Goal: Information Seeking & Learning: Learn about a topic

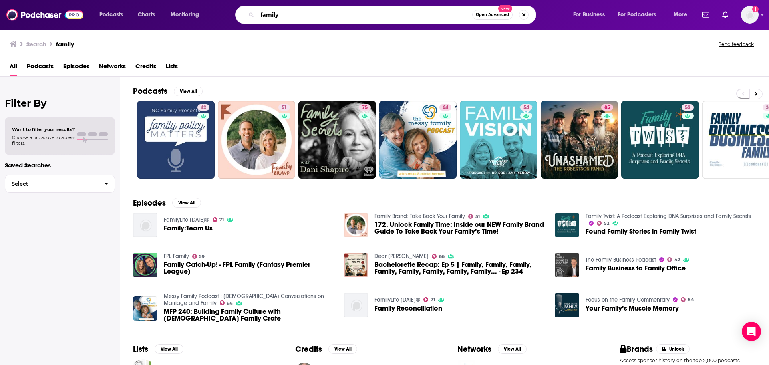
click at [430, 15] on input "family" at bounding box center [364, 14] width 215 height 13
click at [357, 14] on input "family" at bounding box center [364, 14] width 215 height 13
type input "d"
type input "excuse my grandma"
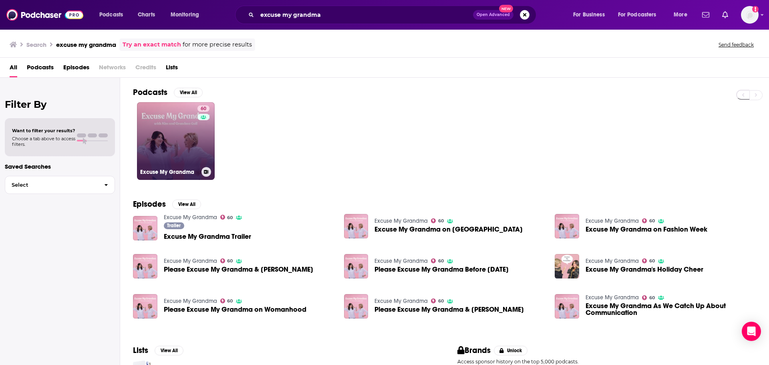
click at [181, 153] on link "60 Excuse My Grandma" at bounding box center [176, 141] width 78 height 78
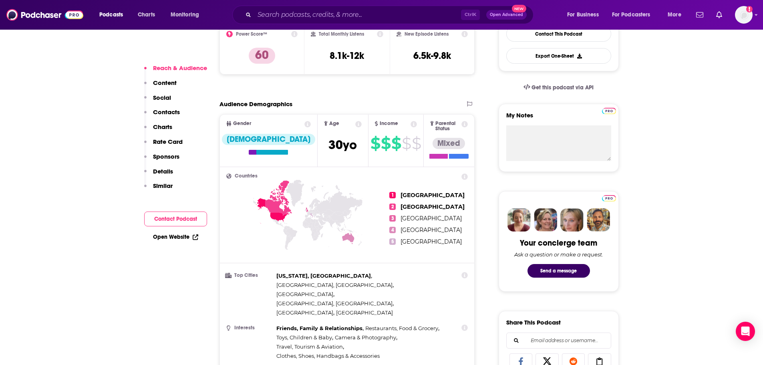
scroll to position [240, 0]
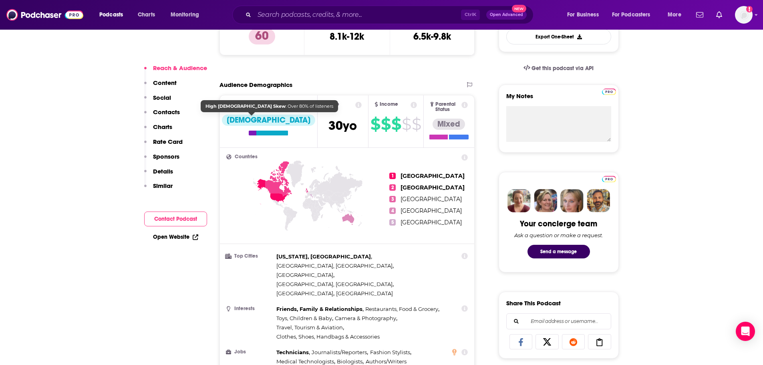
click at [257, 116] on div "[DEMOGRAPHIC_DATA]" at bounding box center [268, 119] width 93 height 11
click at [264, 133] on div at bounding box center [272, 133] width 32 height 5
click at [164, 78] on button "Reach & Audience" at bounding box center [175, 71] width 63 height 15
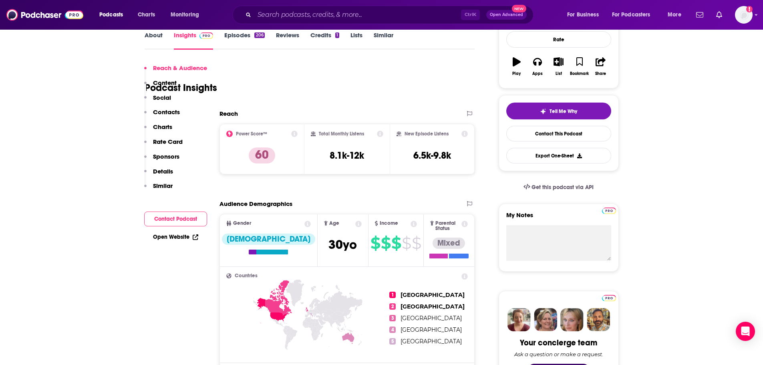
scroll to position [120, 0]
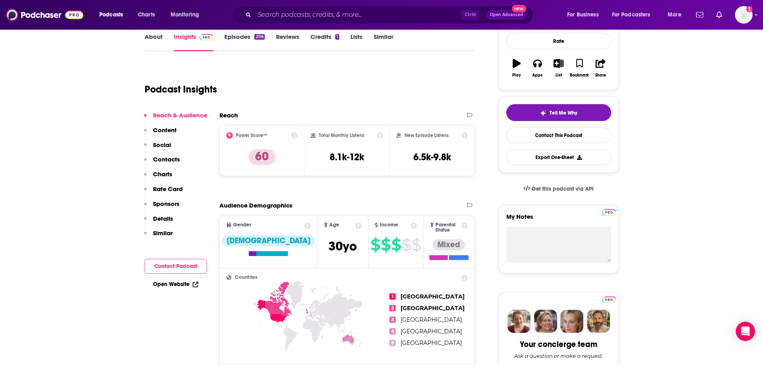
click at [178, 120] on button "Reach & Audience" at bounding box center [175, 118] width 63 height 15
click at [170, 127] on p "Content" at bounding box center [165, 130] width 24 height 8
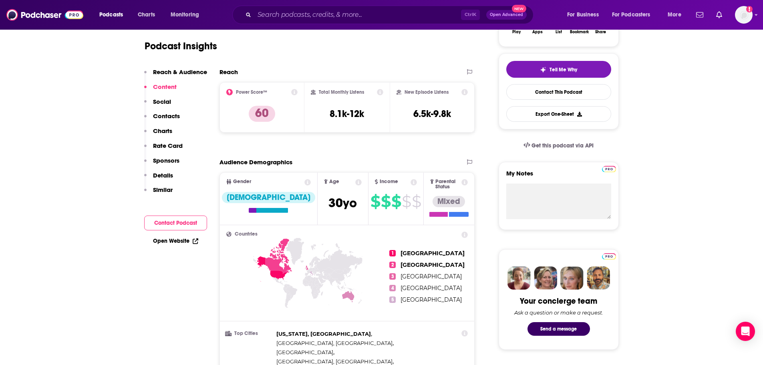
scroll to position [207, 0]
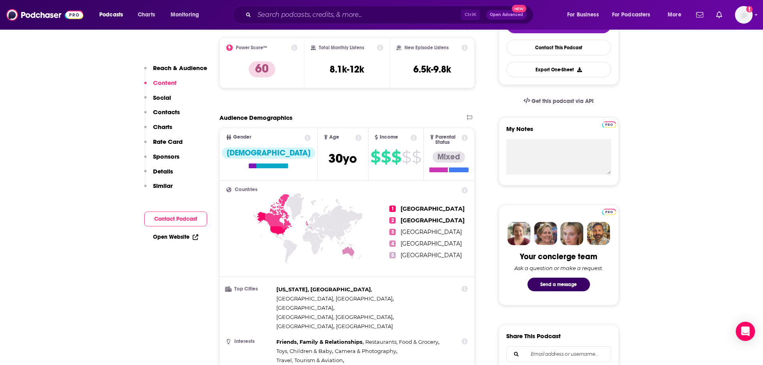
click at [304, 138] on icon at bounding box center [307, 138] width 6 height 6
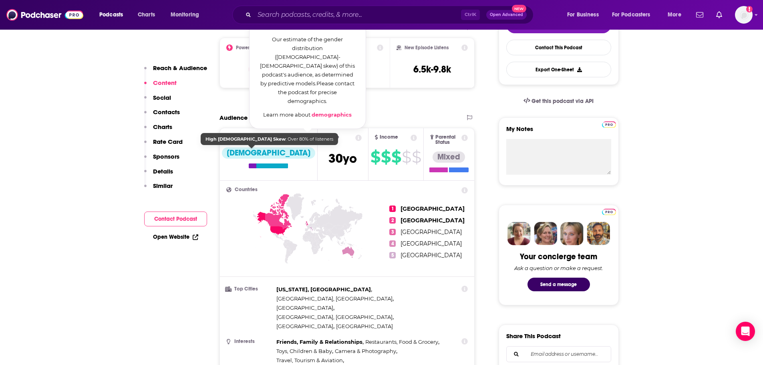
click at [243, 150] on div "[DEMOGRAPHIC_DATA]" at bounding box center [268, 152] width 93 height 11
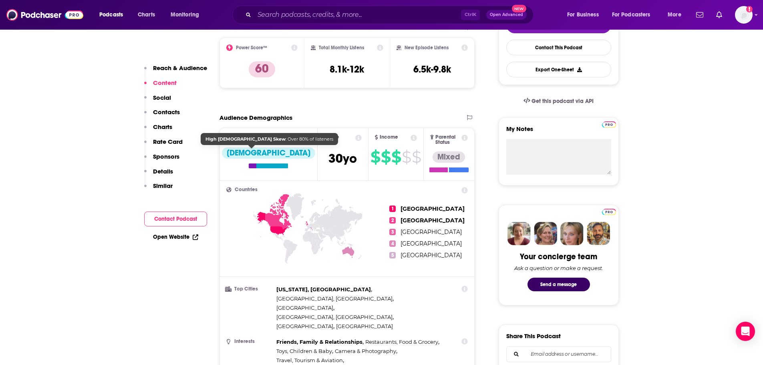
drag, startPoint x: 253, startPoint y: 151, endPoint x: 252, endPoint y: 163, distance: 12.0
click at [253, 151] on div "[DEMOGRAPHIC_DATA]" at bounding box center [268, 152] width 93 height 11
click at [256, 165] on div at bounding box center [272, 165] width 32 height 5
click at [249, 166] on div at bounding box center [268, 165] width 39 height 5
drag, startPoint x: 239, startPoint y: 164, endPoint x: 250, endPoint y: 153, distance: 15.6
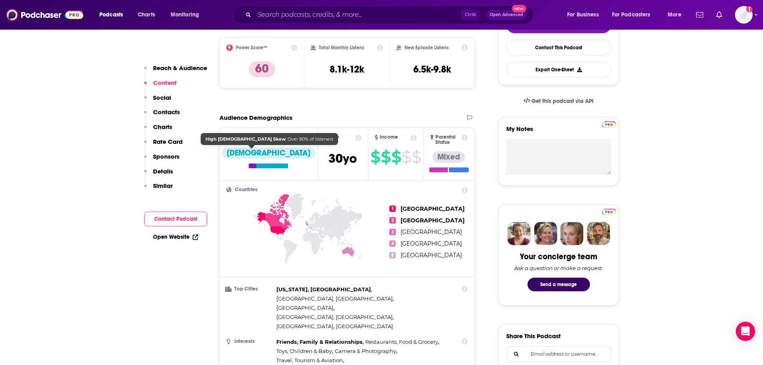
click at [256, 163] on div at bounding box center [272, 165] width 32 height 5
click at [250, 153] on div "[DEMOGRAPHIC_DATA]" at bounding box center [268, 152] width 93 height 11
click at [267, 168] on div at bounding box center [272, 165] width 32 height 5
click at [271, 131] on section "Audience Demographics Gender [DEMOGRAPHIC_DATA] Age [DEMOGRAPHIC_DATA] yo Incom…" at bounding box center [346, 283] width 255 height 339
click at [304, 139] on icon at bounding box center [307, 138] width 6 height 6
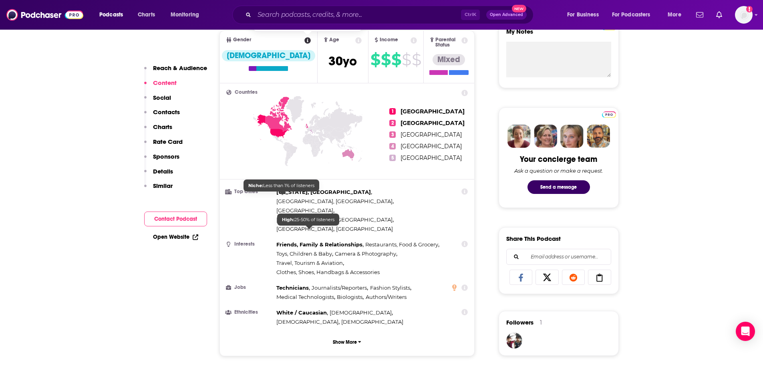
scroll to position [367, 0]
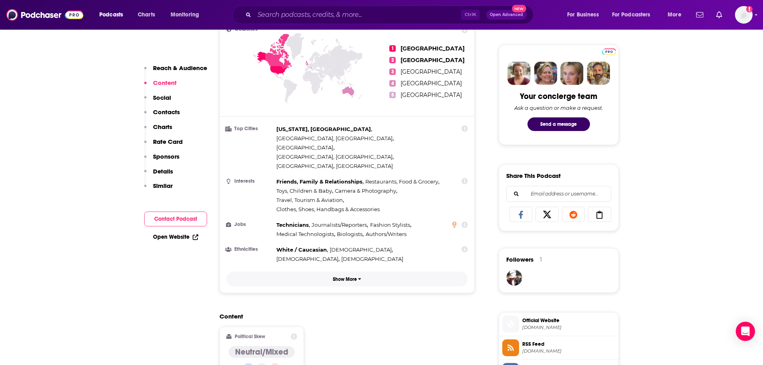
click at [334, 276] on p "Show More" at bounding box center [345, 279] width 24 height 6
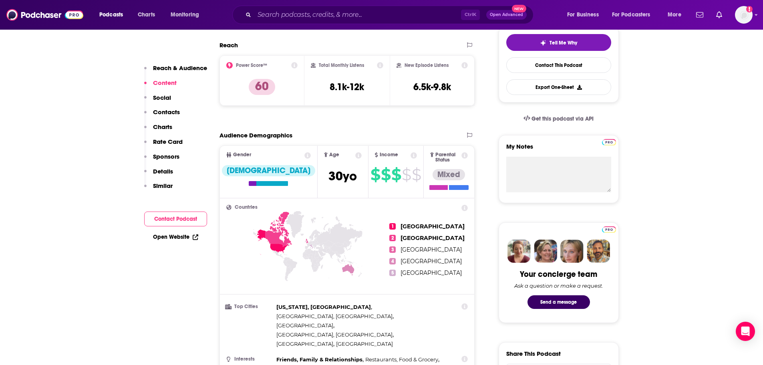
scroll to position [167, 0]
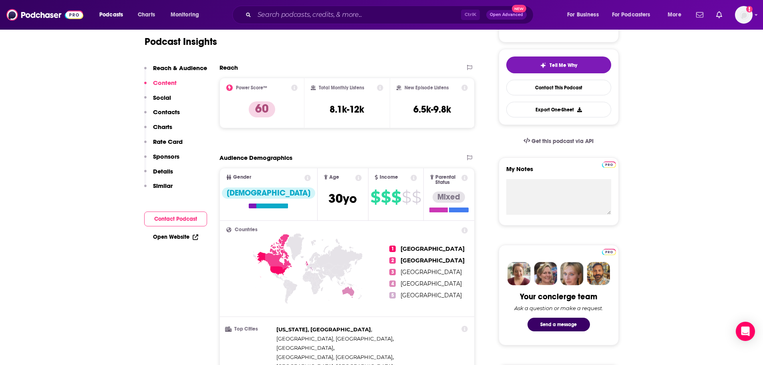
click at [233, 227] on h2 "Countries" at bounding box center [347, 229] width 242 height 5
click at [255, 193] on div "[DEMOGRAPHIC_DATA]" at bounding box center [268, 192] width 93 height 11
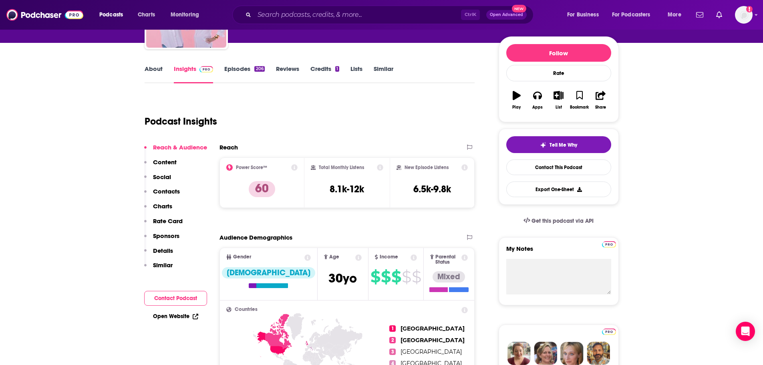
scroll to position [87, 0]
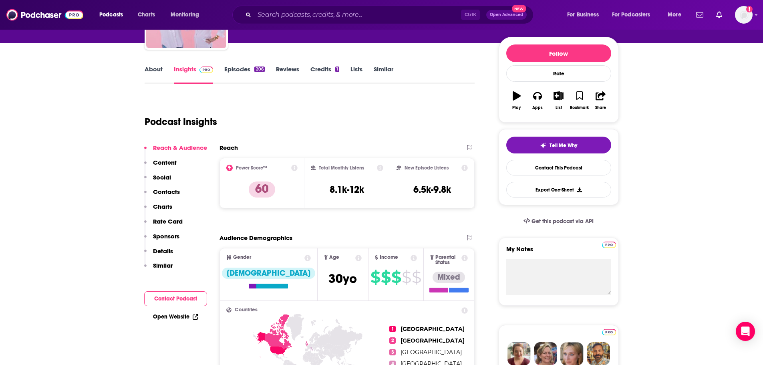
click at [236, 73] on link "Episodes 206" at bounding box center [244, 74] width 40 height 18
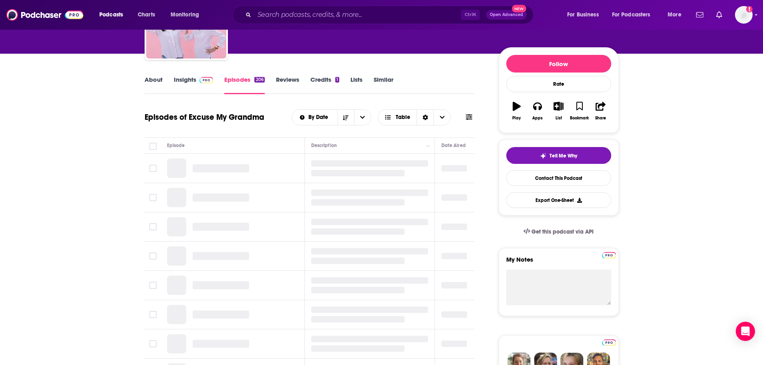
scroll to position [80, 0]
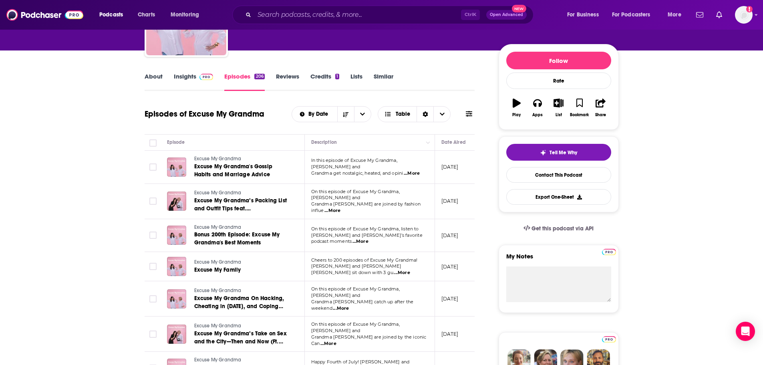
click at [283, 80] on link "Reviews" at bounding box center [287, 81] width 23 height 18
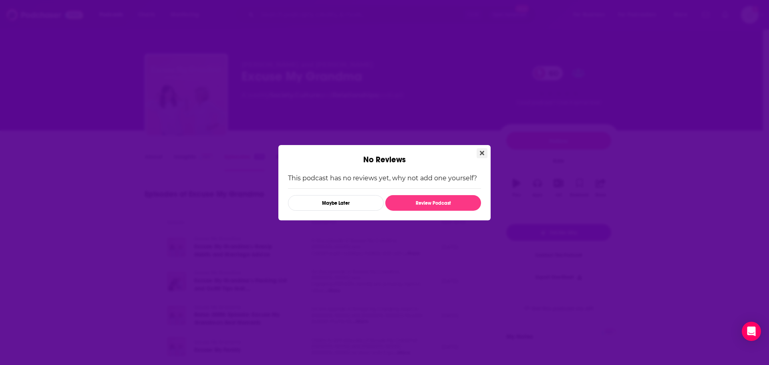
click at [481, 150] on icon "Close" at bounding box center [482, 153] width 4 height 6
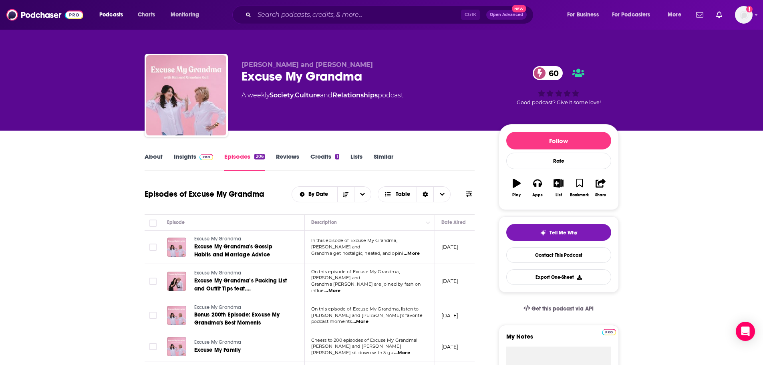
click at [304, 165] on div "Reviews" at bounding box center [293, 162] width 34 height 18
click at [294, 153] on link "Reviews" at bounding box center [287, 162] width 23 height 18
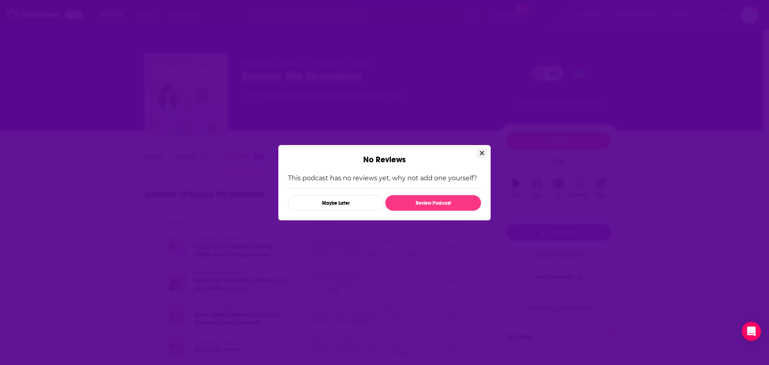
click at [486, 157] on button "Close" at bounding box center [481, 153] width 11 height 10
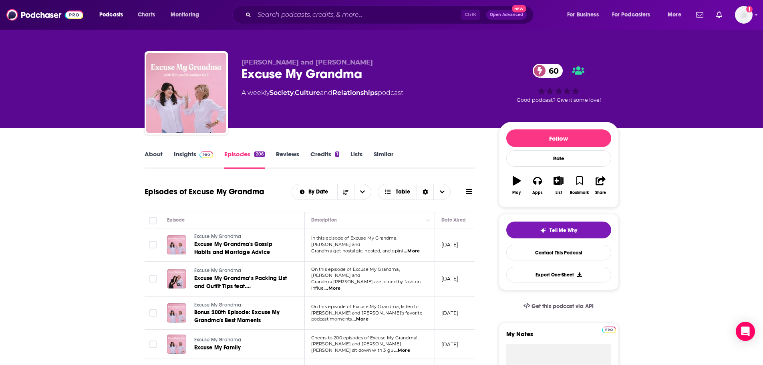
scroll to position [120, 0]
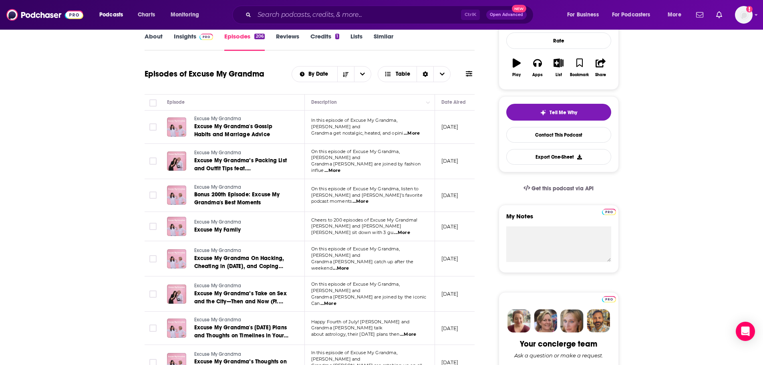
click at [454, 134] on td "[DATE]" at bounding box center [461, 126] width 52 height 33
click at [458, 125] on p "[DATE]" at bounding box center [449, 126] width 17 height 7
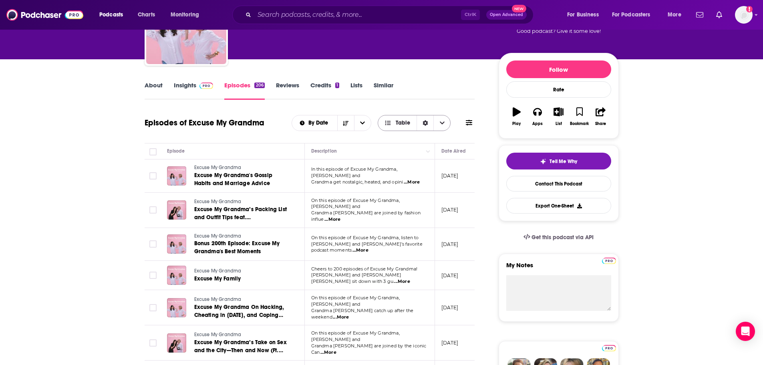
scroll to position [40, 0]
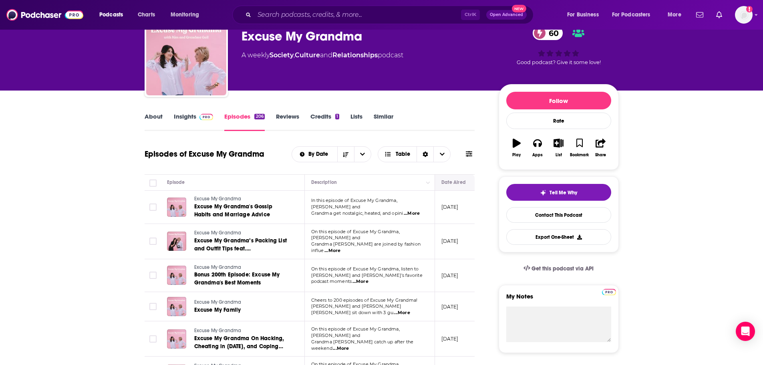
click at [444, 183] on button "Move" at bounding box center [459, 182] width 39 height 10
click at [426, 187] on button "Column Actions" at bounding box center [428, 183] width 10 height 10
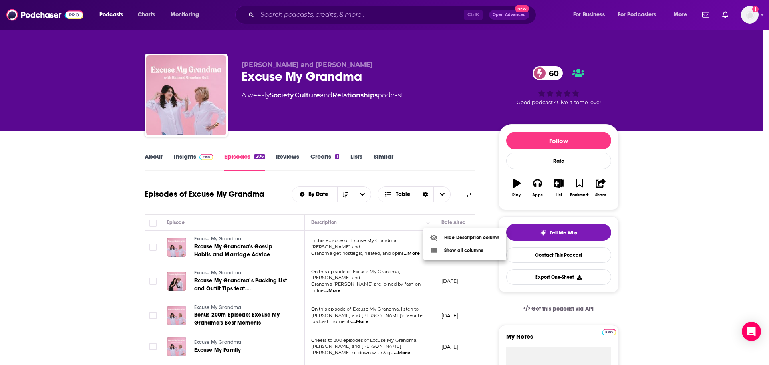
click at [219, 162] on div at bounding box center [384, 182] width 769 height 365
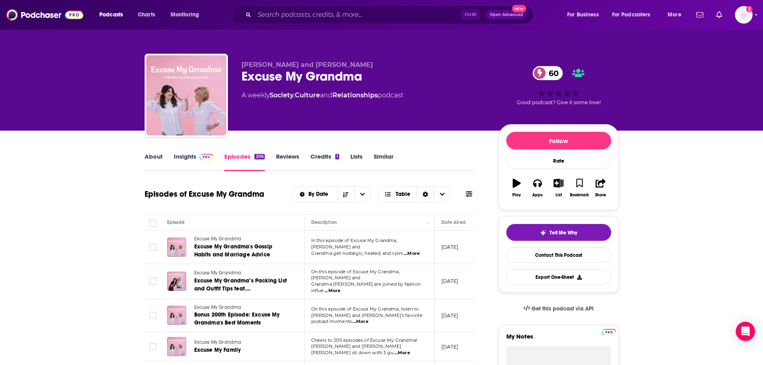
click at [210, 159] on img at bounding box center [206, 157] width 14 height 6
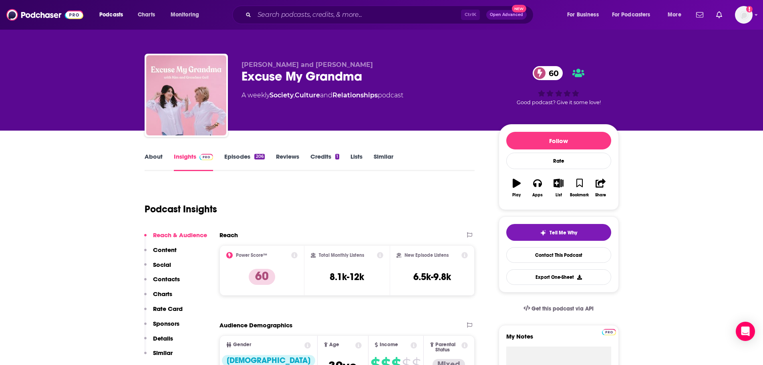
click at [248, 159] on link "Episodes 206" at bounding box center [244, 162] width 40 height 18
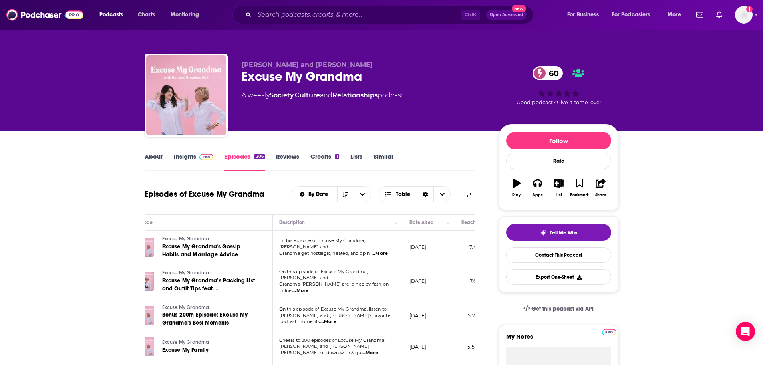
click at [201, 163] on link "Insights" at bounding box center [194, 162] width 40 height 18
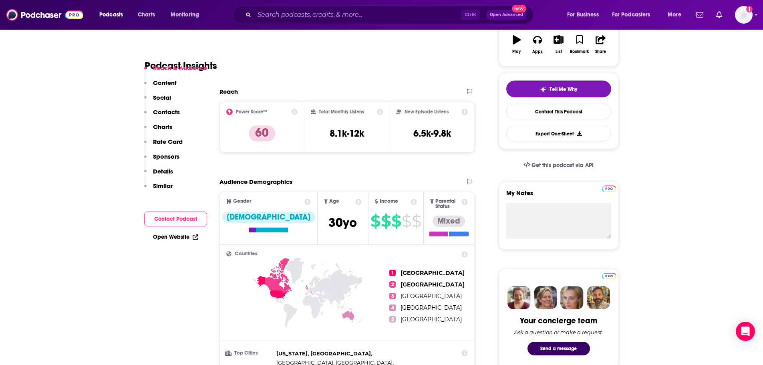
scroll to position [200, 0]
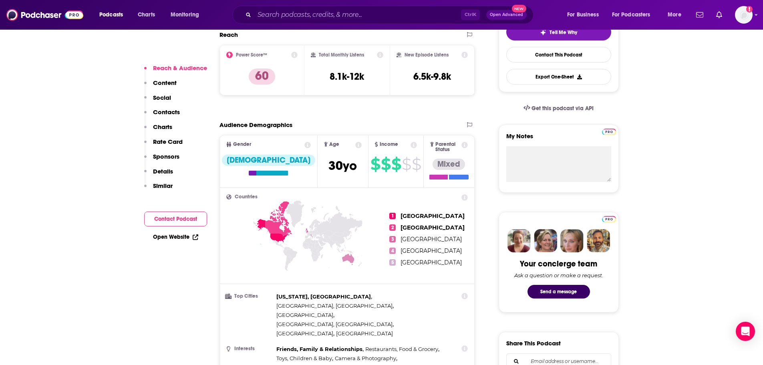
click at [355, 144] on icon at bounding box center [358, 145] width 6 height 6
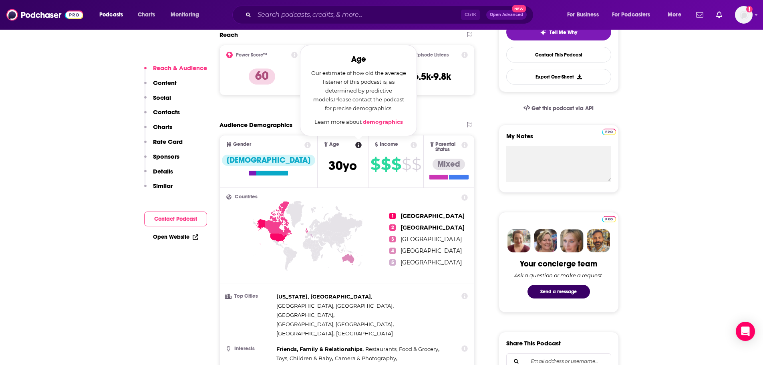
click at [304, 144] on icon at bounding box center [307, 145] width 6 height 6
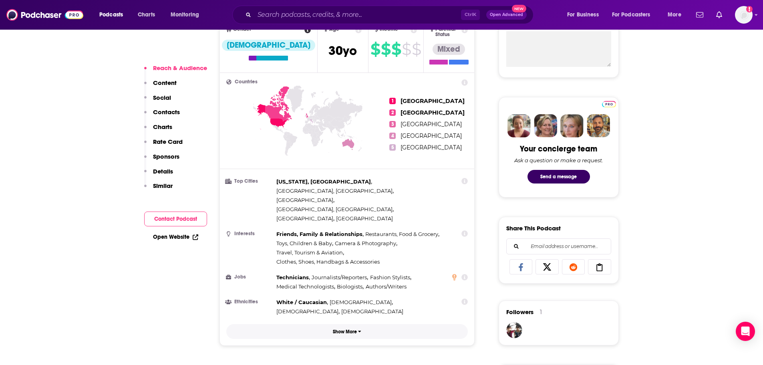
scroll to position [320, 0]
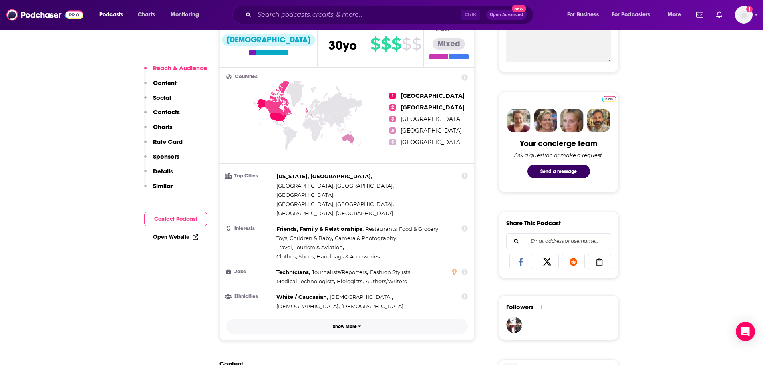
click at [352, 319] on button "Show More" at bounding box center [347, 326] width 242 height 15
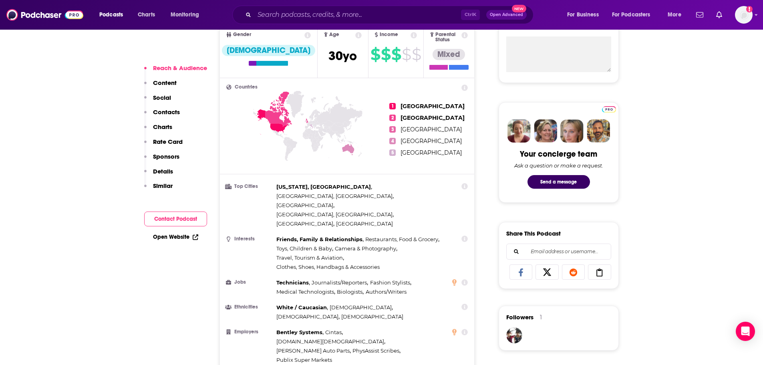
scroll to position [160, 0]
